Goal: Book appointment/travel/reservation

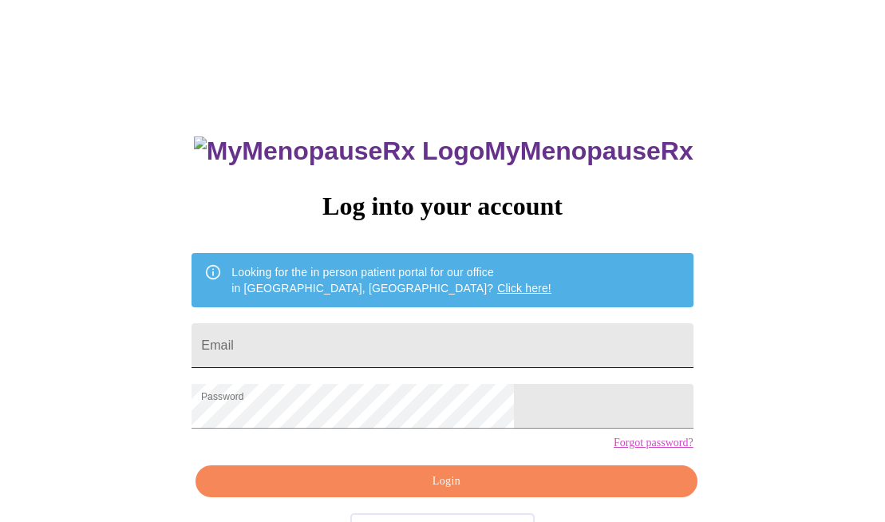
click at [373, 346] on input "Email" at bounding box center [441, 345] width 501 height 45
type input "[EMAIL_ADDRESS][DOMAIN_NAME]"
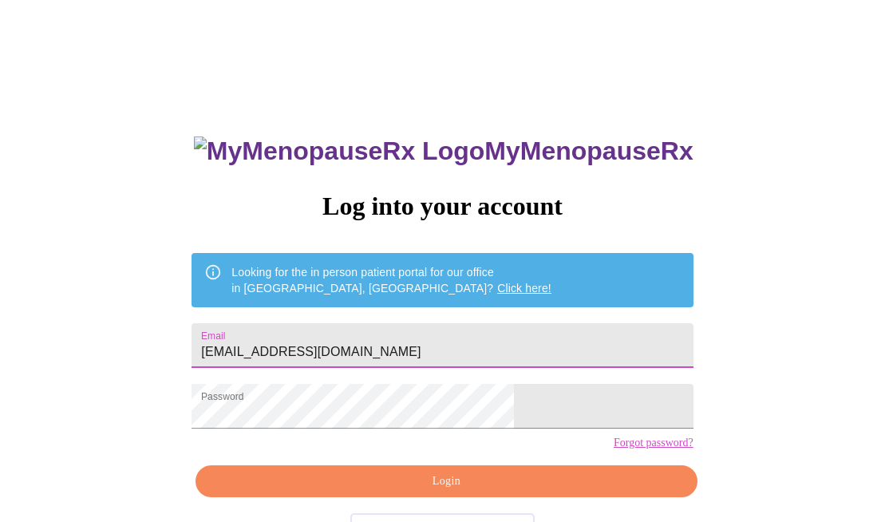
click at [422, 491] on span "Login" at bounding box center [446, 481] width 464 height 20
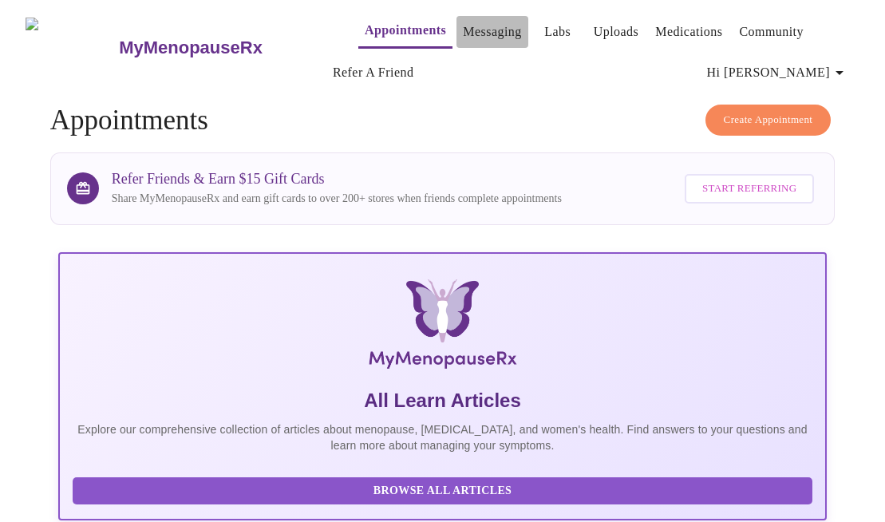
click at [469, 21] on link "Messaging" at bounding box center [492, 32] width 58 height 22
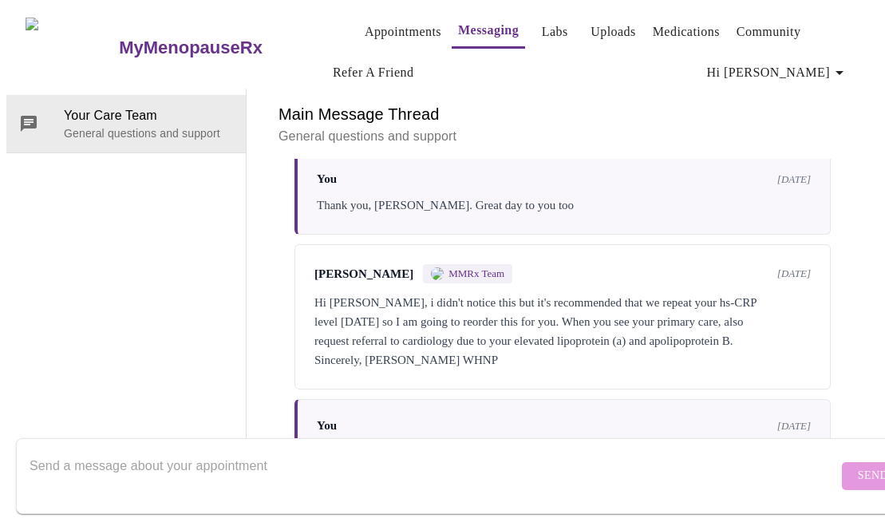
scroll to position [3823, 0]
click at [379, 478] on textarea "Send a message about your appointment" at bounding box center [434, 475] width 808 height 51
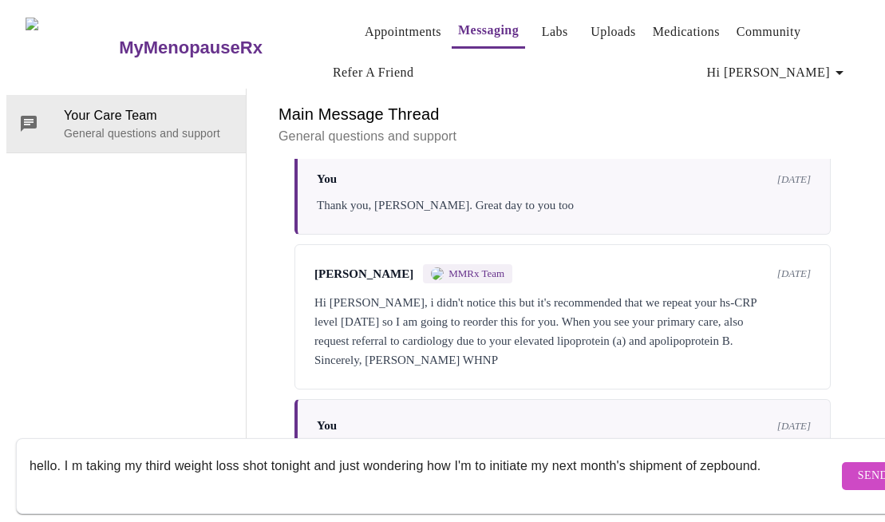
click at [726, 450] on textarea "hello. I m taking my third weight loss shot tonight and just wondering how I'm …" at bounding box center [434, 475] width 808 height 51
type textarea "hello. I m taking my third weight loss shot tonight and just wondering how I'm …"
click at [858, 467] on span "Send" at bounding box center [873, 476] width 30 height 20
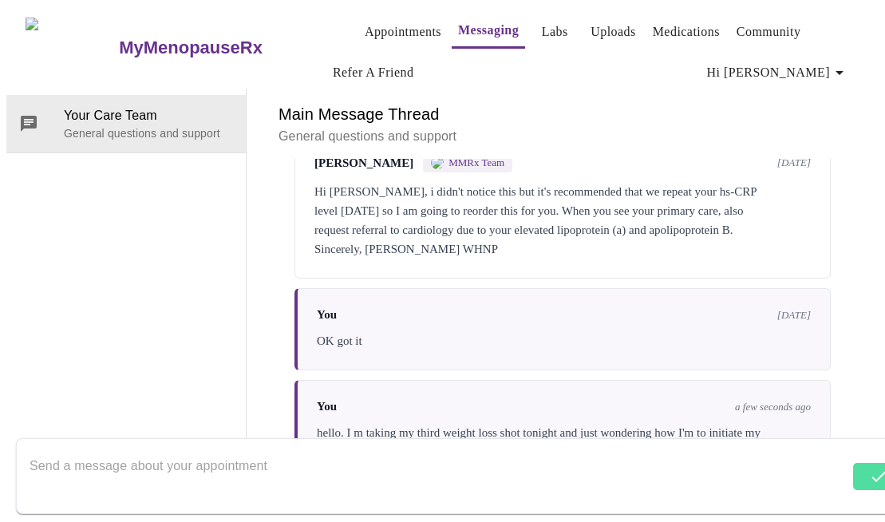
scroll to position [3939, 0]
click at [743, 455] on textarea "Send a message about your appointment" at bounding box center [439, 475] width 819 height 51
type textarea "Please advise me."
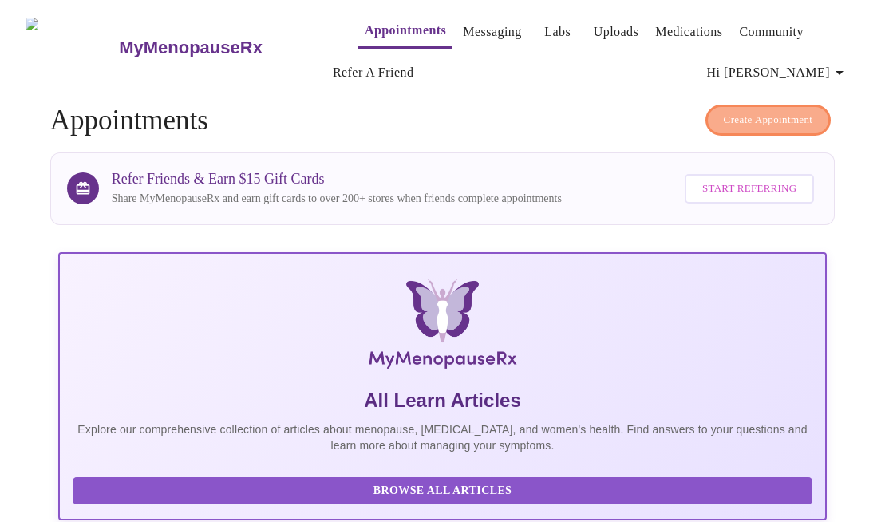
click at [743, 113] on span "Create Appointment" at bounding box center [767, 120] width 89 height 18
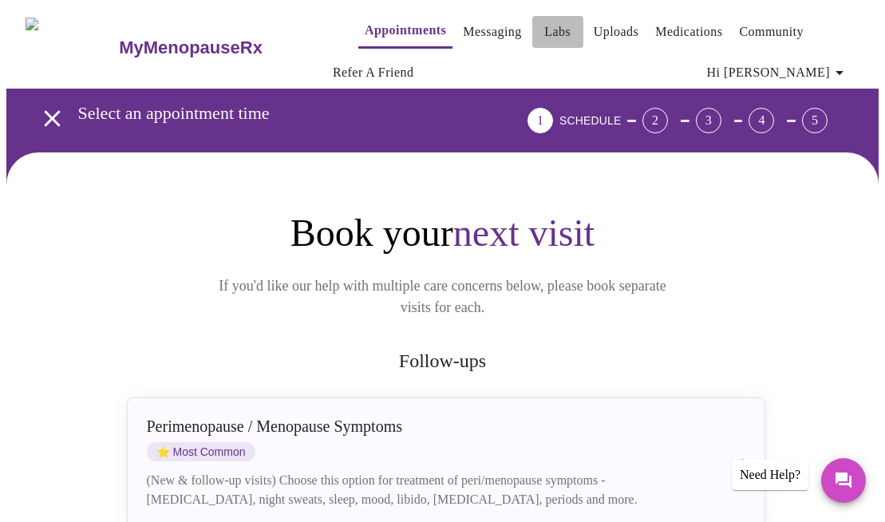
click at [544, 26] on link "Labs" at bounding box center [557, 32] width 26 height 22
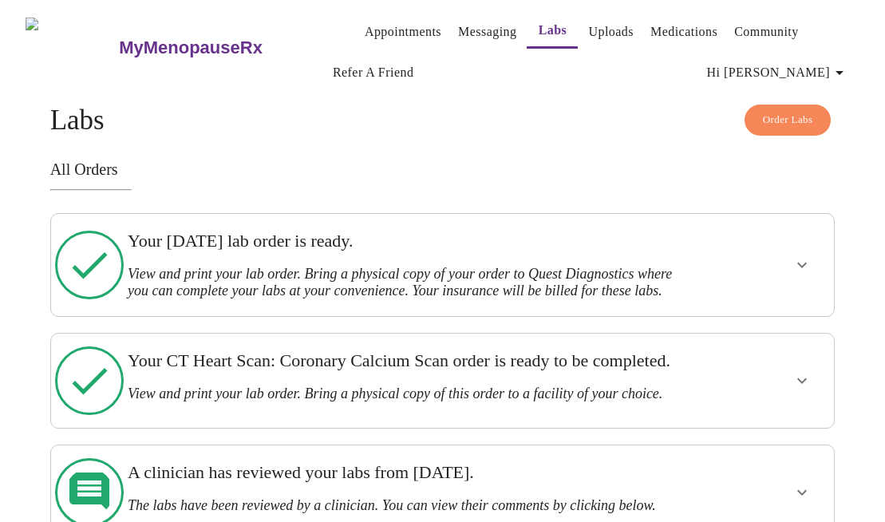
click at [588, 30] on link "Uploads" at bounding box center [610, 32] width 45 height 22
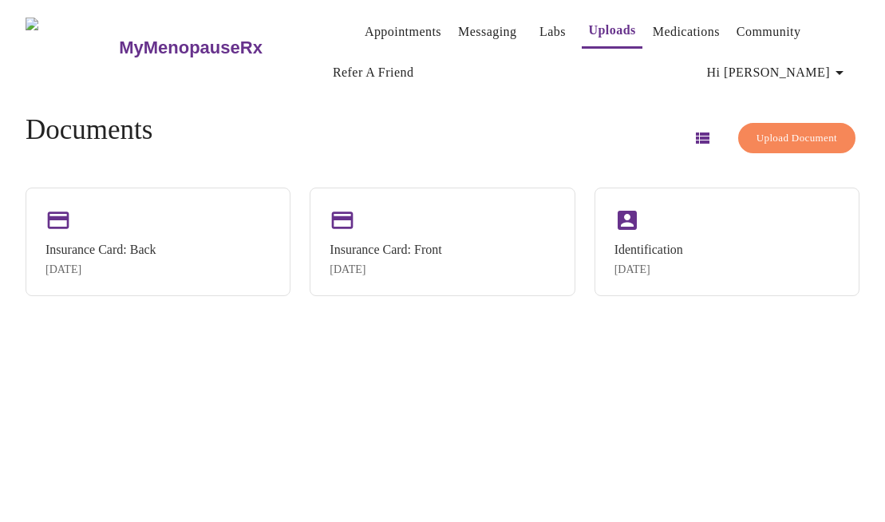
click at [813, 134] on span "Upload Document" at bounding box center [796, 138] width 81 height 18
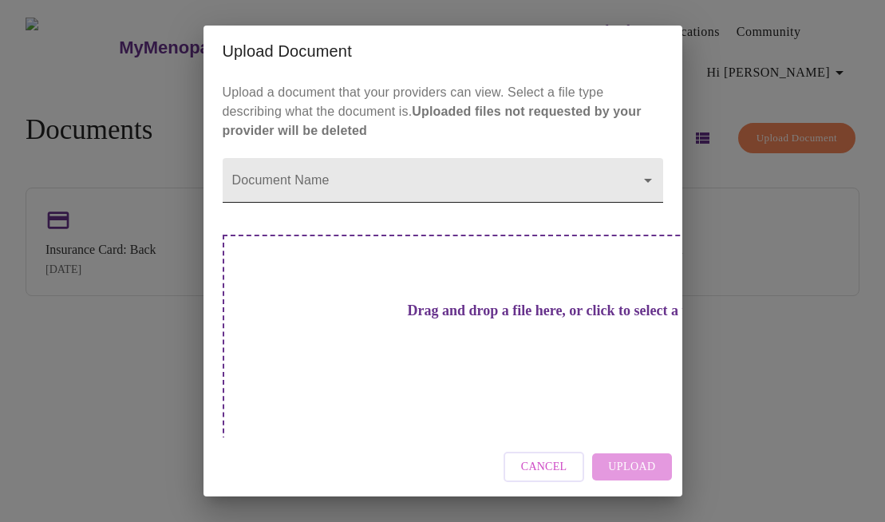
click at [627, 200] on body "MyMenopauseRx Appointments Messaging Labs Uploads Medications Community Refer a…" at bounding box center [442, 267] width 872 height 522
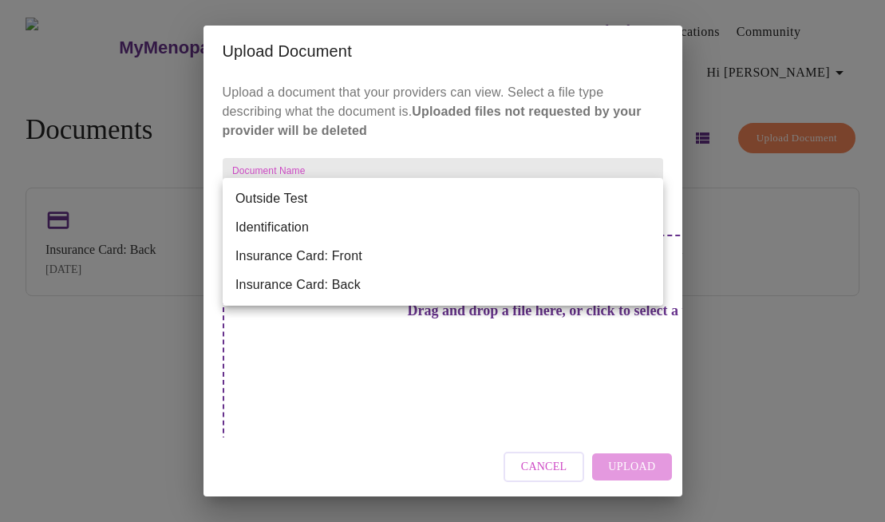
click at [316, 199] on li "Outside Test" at bounding box center [443, 198] width 440 height 29
type input "Outside Test"
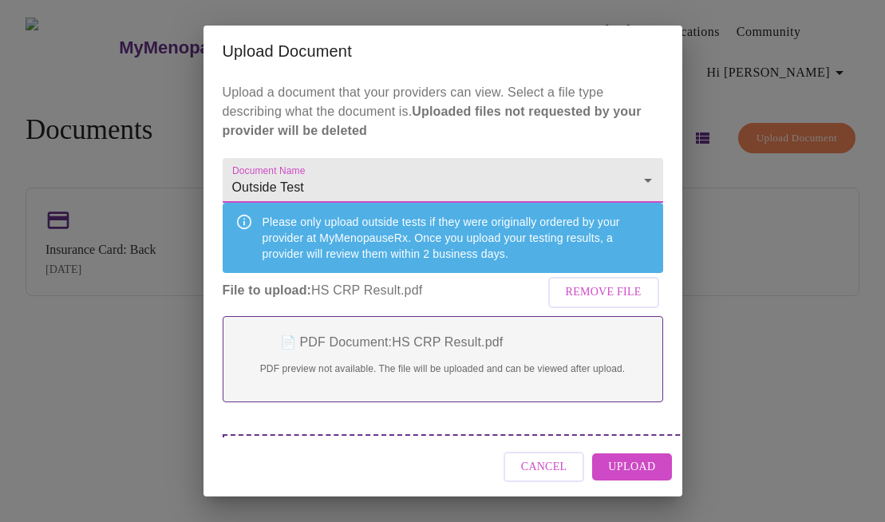
click at [645, 470] on span "Upload" at bounding box center [631, 467] width 47 height 20
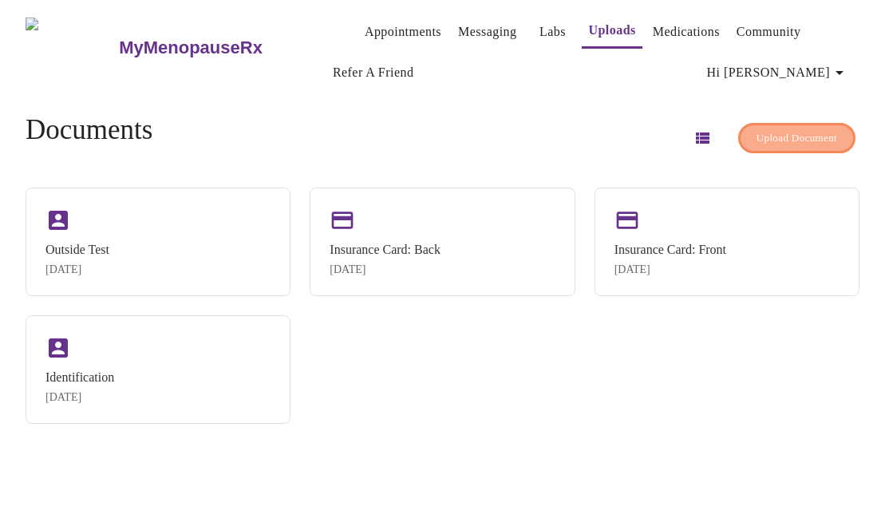
click at [787, 144] on button "Upload Document" at bounding box center [796, 138] width 117 height 31
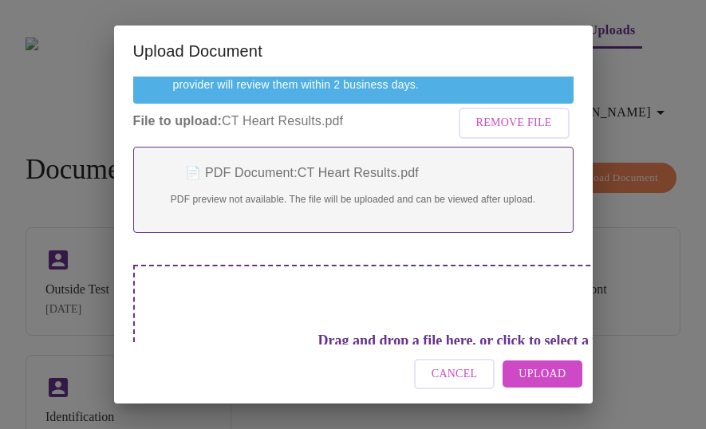
scroll to position [190, 0]
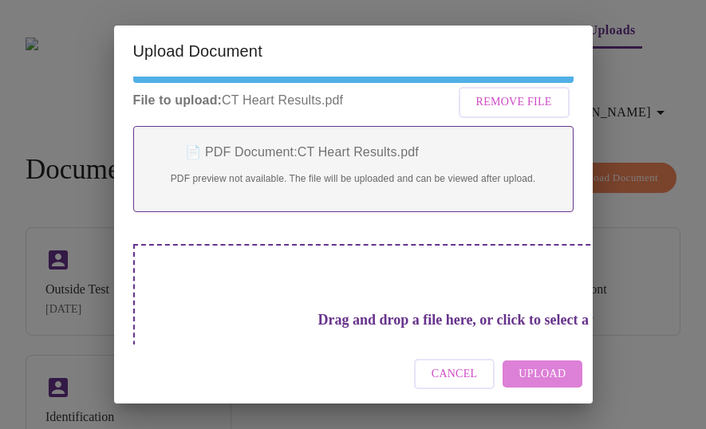
click at [550, 377] on span "Upload" at bounding box center [541, 375] width 47 height 20
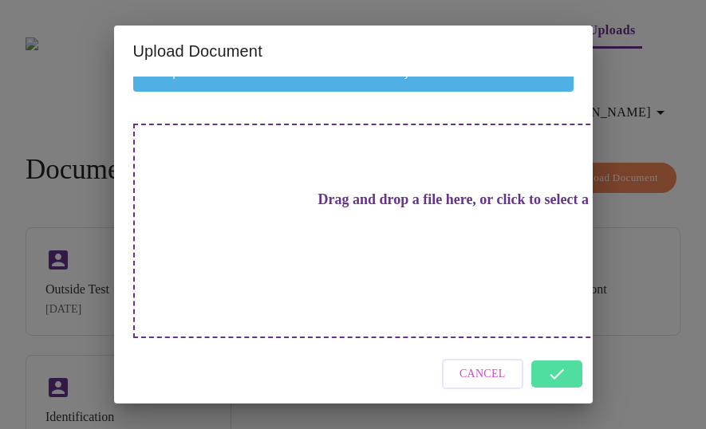
scroll to position [142, 0]
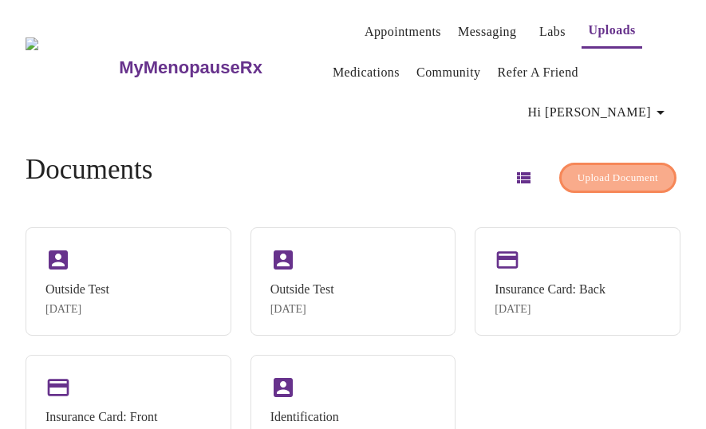
click at [623, 169] on span "Upload Document" at bounding box center [618, 178] width 81 height 18
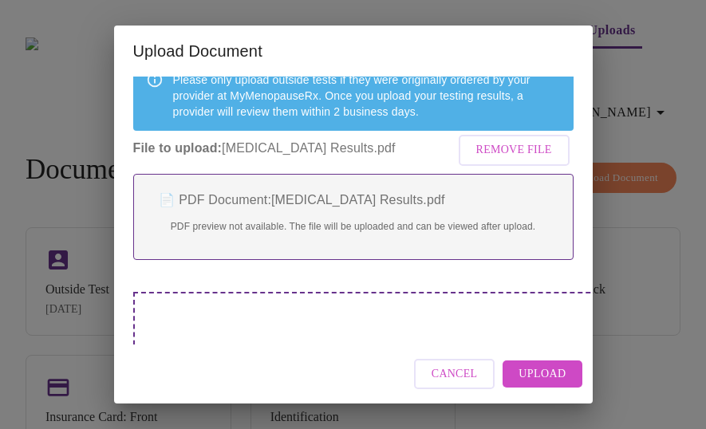
click at [559, 377] on span "Upload" at bounding box center [541, 375] width 47 height 20
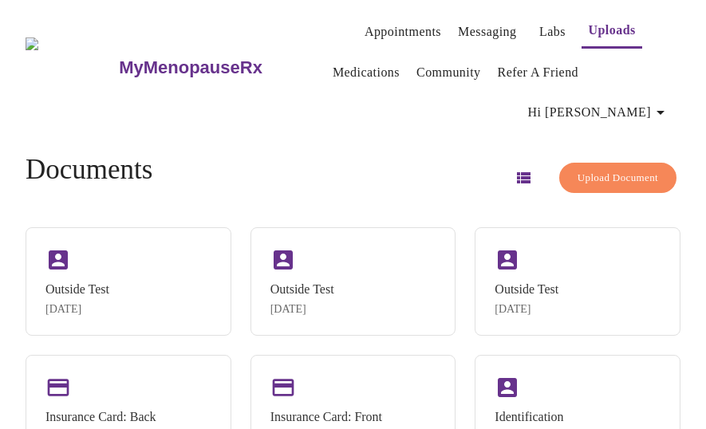
click at [365, 29] on link "Appointments" at bounding box center [403, 32] width 77 height 22
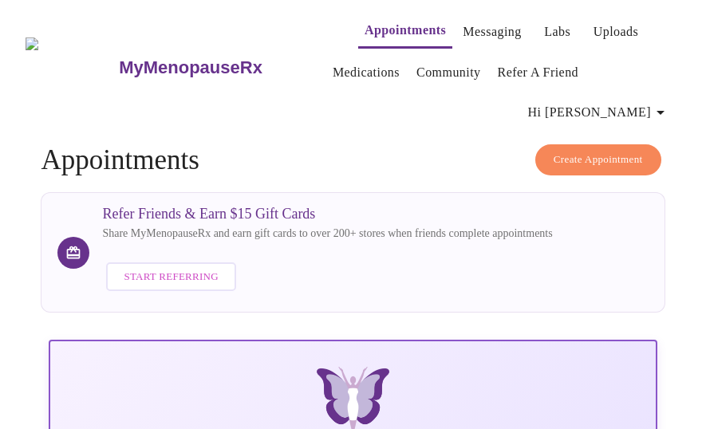
click at [582, 151] on span "Create Appointment" at bounding box center [598, 160] width 89 height 18
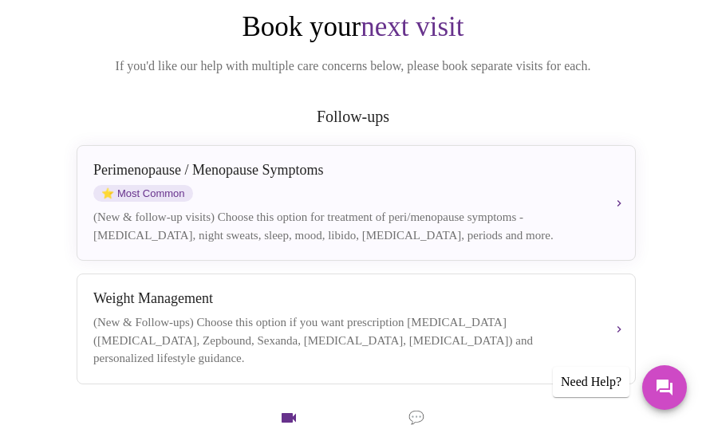
scroll to position [236, 0]
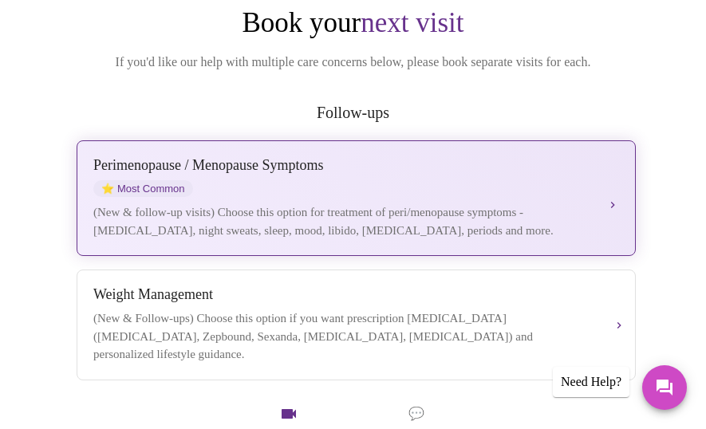
click at [613, 170] on div "[MEDICAL_DATA] / Menopause Symptoms ⭐ Most Common (New & follow-up visits) Choo…" at bounding box center [356, 198] width 526 height 82
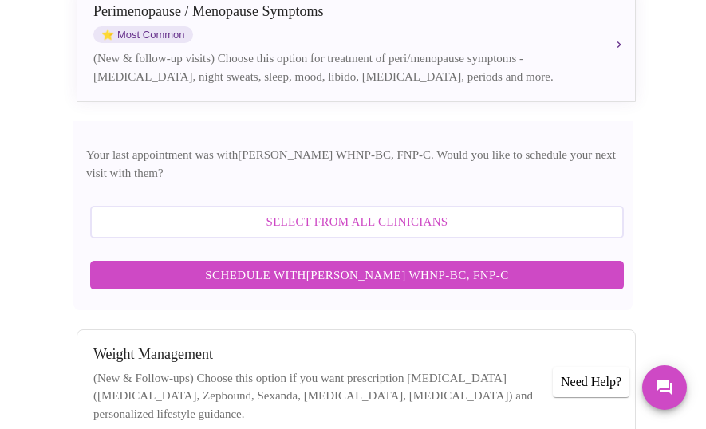
scroll to position [395, 0]
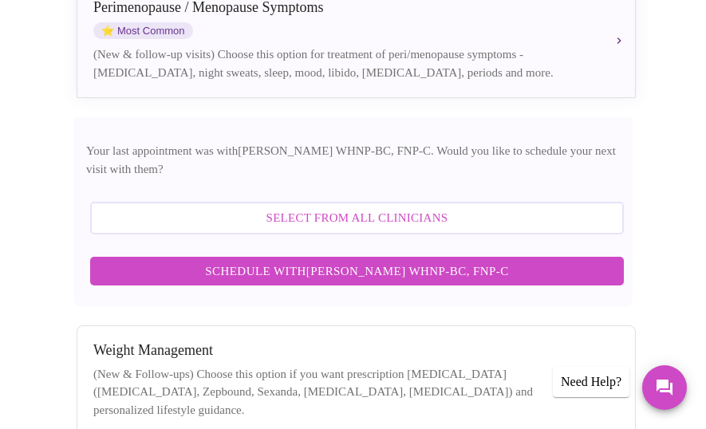
click at [333, 342] on div "[MEDICAL_DATA] (New & Follow-ups) Choose this option if you want prescription […" at bounding box center [356, 380] width 526 height 77
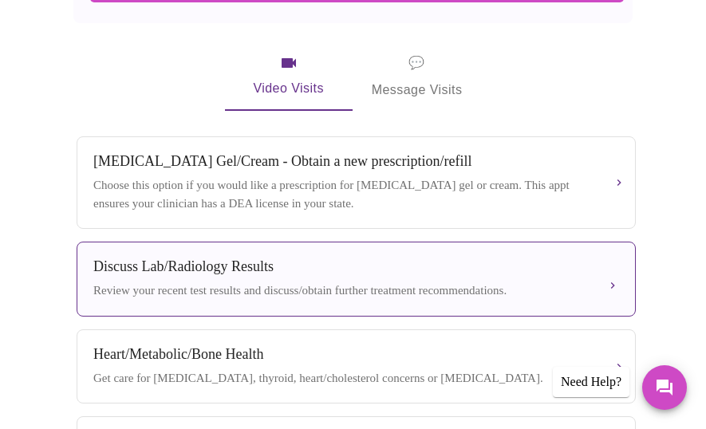
click at [357, 248] on button "Discuss Lab/Radiology Results Review your recent test results and discuss/obtai…" at bounding box center [356, 279] width 559 height 75
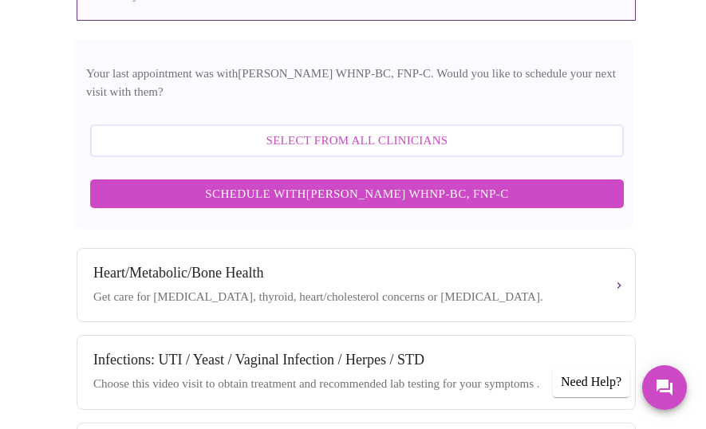
scroll to position [879, 0]
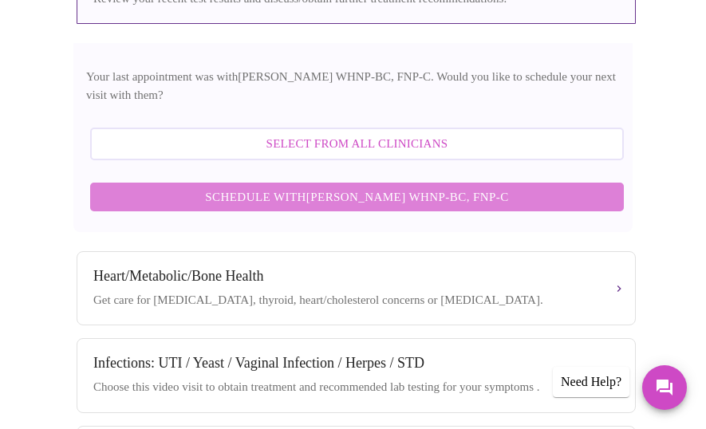
click at [400, 187] on span "Schedule with [PERSON_NAME] WHNP-BC, FNP-C" at bounding box center [357, 197] width 502 height 21
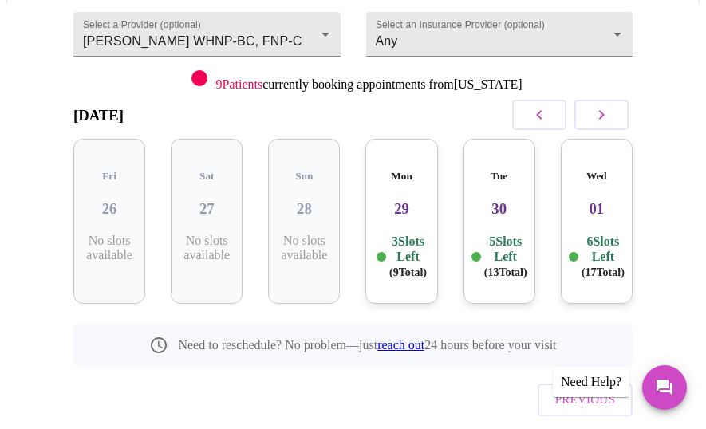
click at [416, 234] on p "3 Slots Left ( 9 Total)" at bounding box center [407, 257] width 37 height 46
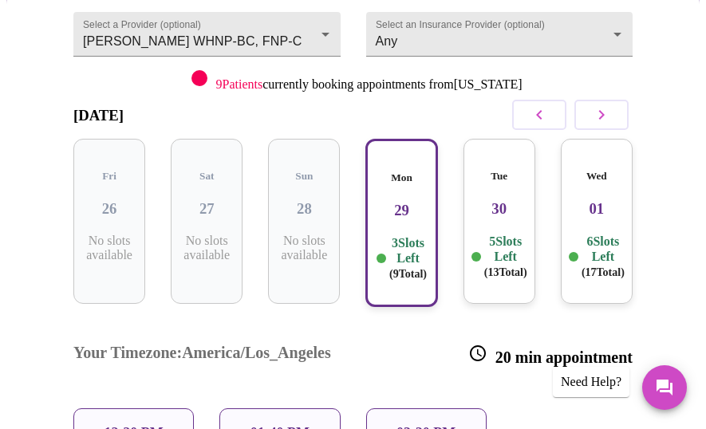
click at [126, 408] on div "12:20 PM" at bounding box center [133, 433] width 120 height 50
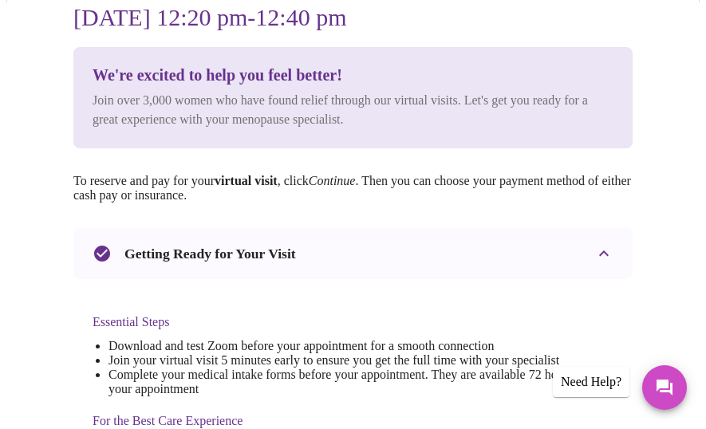
scroll to position [0, 0]
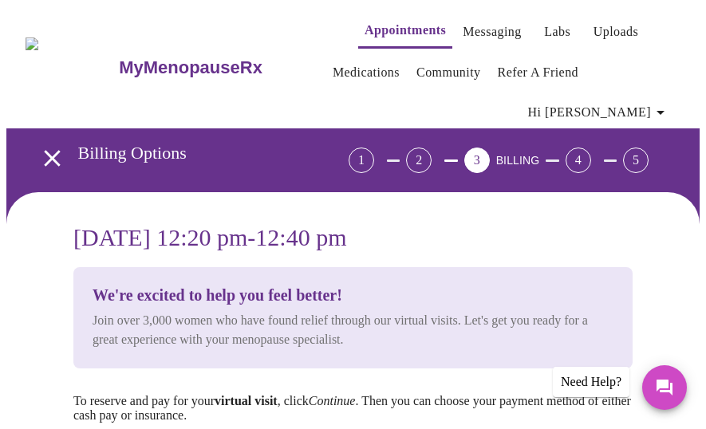
click at [126, 394] on p "To reserve and pay for your virtual visit , click Continue . Then you can choos…" at bounding box center [352, 408] width 559 height 29
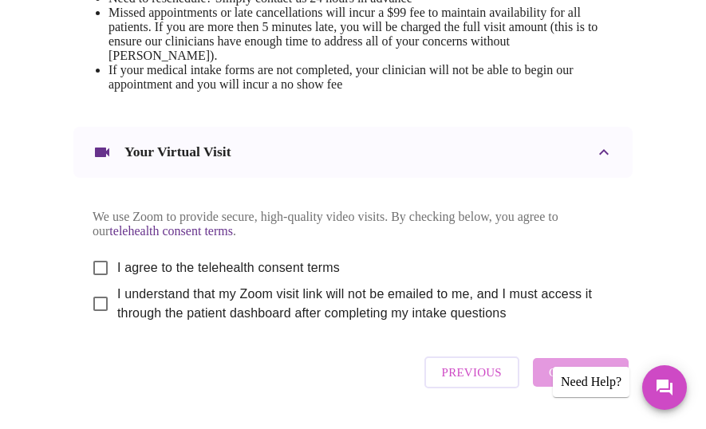
scroll to position [888, 0]
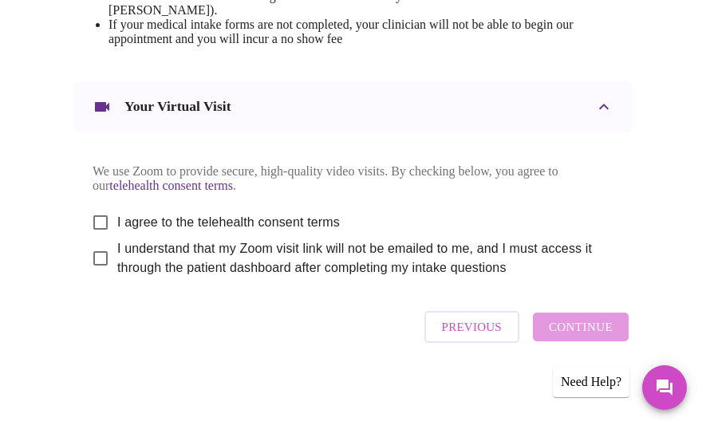
click at [218, 223] on span "I agree to the telehealth consent terms" at bounding box center [228, 222] width 223 height 19
click at [117, 223] on input "I agree to the telehealth consent terms" at bounding box center [101, 223] width 34 height 34
checkbox input "true"
click at [123, 260] on span "I understand that my Zoom visit link will not be emailed to me, and I must acce…" at bounding box center [358, 258] width 483 height 38
click at [117, 260] on input "I understand that my Zoom visit link will not be emailed to me, and I must acce…" at bounding box center [101, 259] width 34 height 34
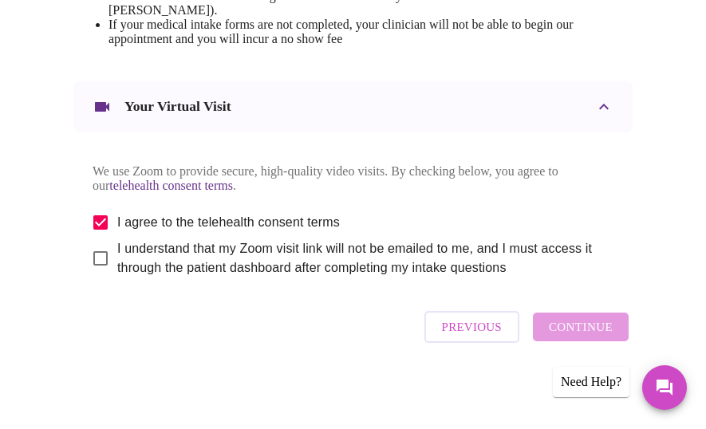
checkbox input "true"
click at [603, 332] on span "Continue" at bounding box center [581, 327] width 64 height 21
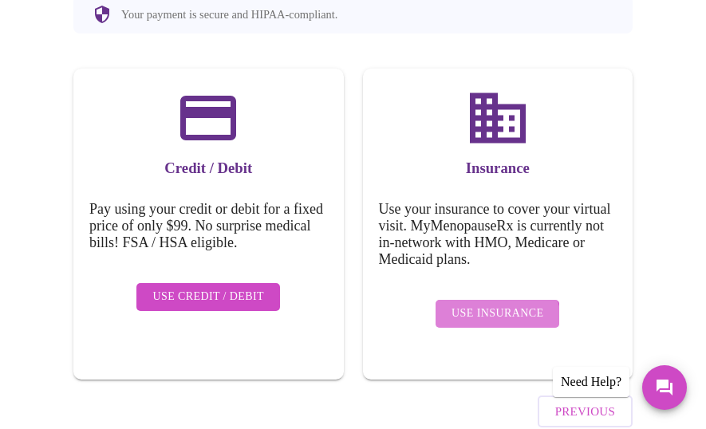
click at [500, 300] on button "Use Insurance" at bounding box center [498, 314] width 124 height 28
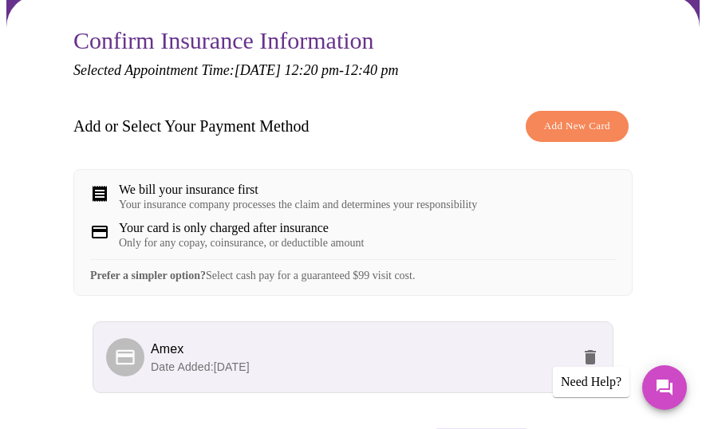
scroll to position [286, 0]
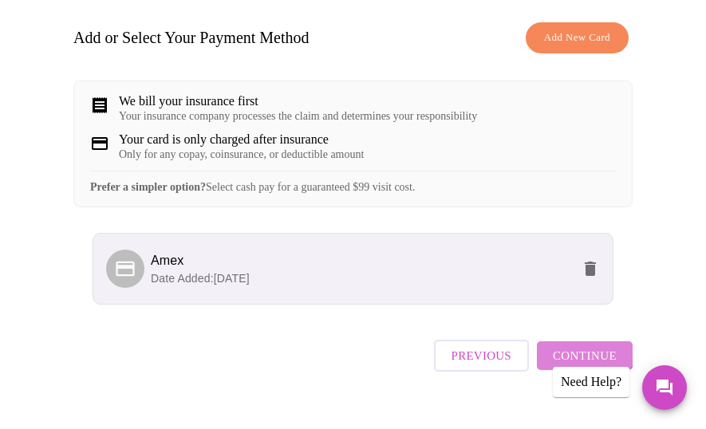
click at [587, 345] on span "Continue" at bounding box center [585, 355] width 64 height 21
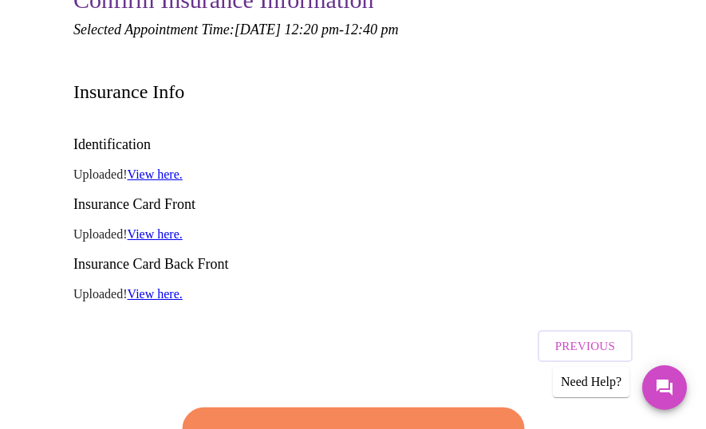
scroll to position [262, 0]
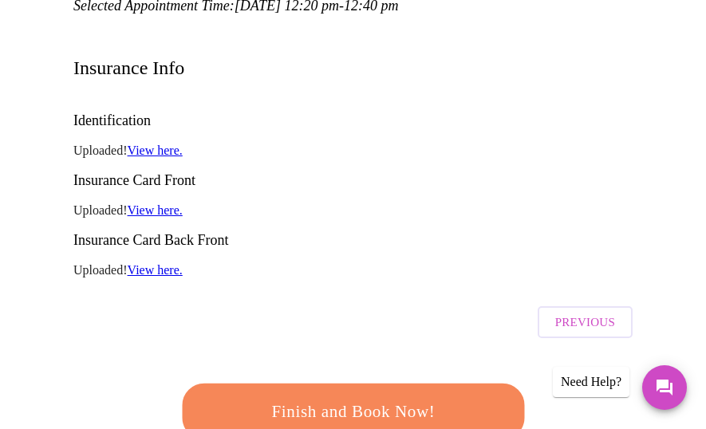
click at [426, 397] on span "Finish and Book Now!" at bounding box center [353, 412] width 295 height 30
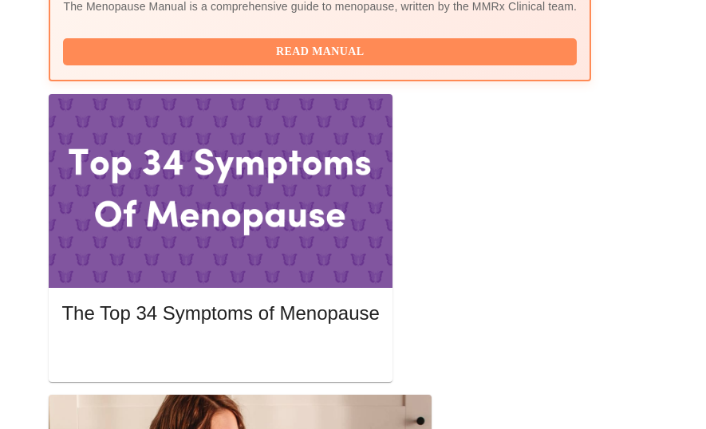
scroll to position [790, 0]
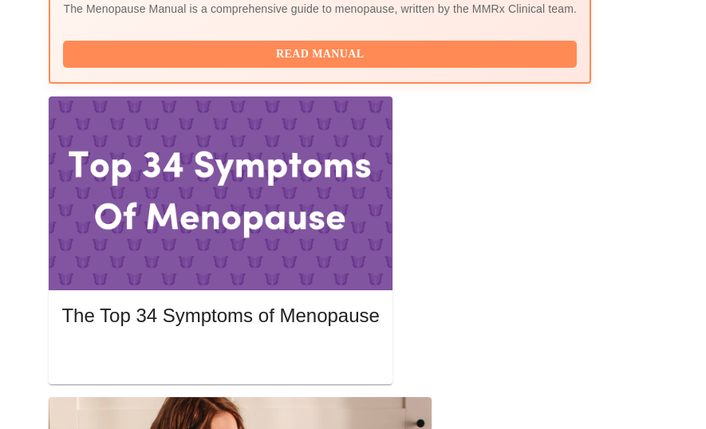
drag, startPoint x: 92, startPoint y: 205, endPoint x: 328, endPoint y: 249, distance: 240.2
copy h3 "Discuss Lab/Radiology Results : [DATE] 12:20pm - 12:40pm PDT with [PERSON_NAME]…"
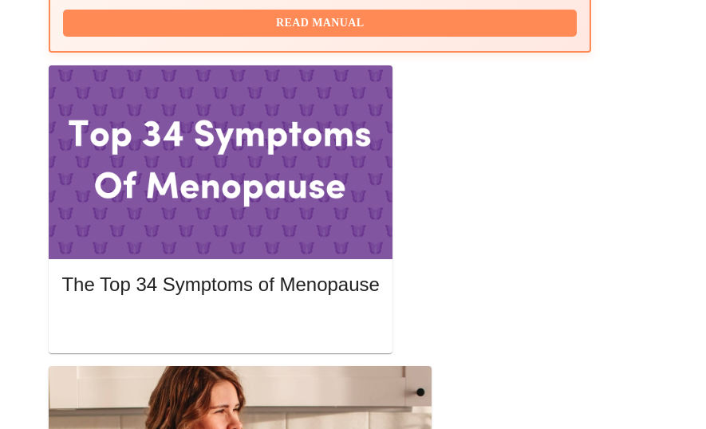
scroll to position [824, 0]
